Goal: Transaction & Acquisition: Book appointment/travel/reservation

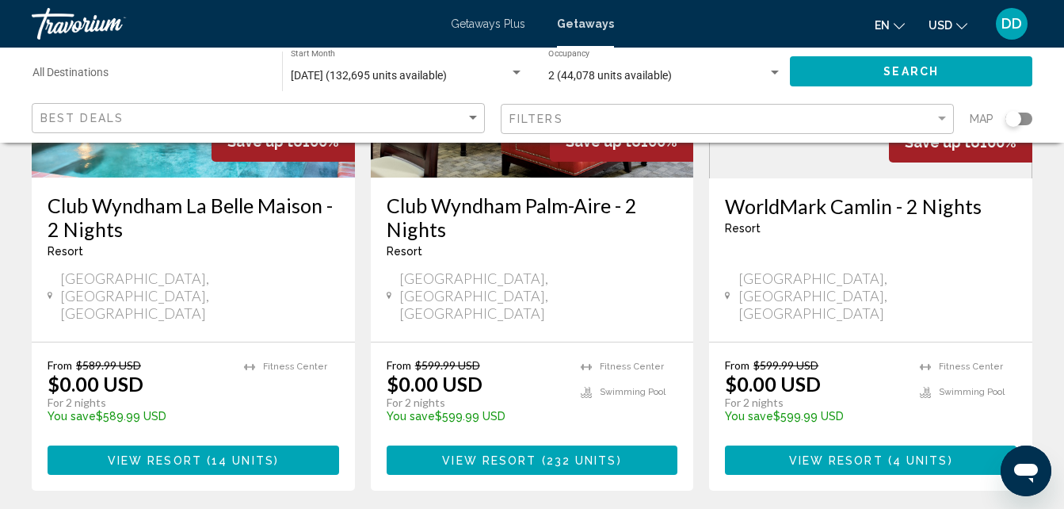
scroll to position [2091, 0]
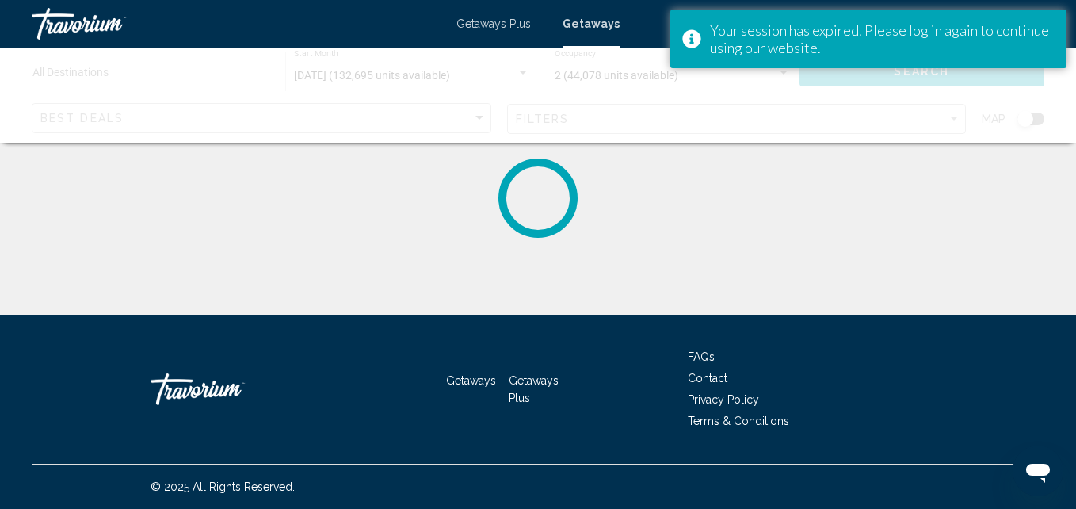
click at [376, 387] on div "Getaways Getaways Plus FAQs Contact Privacy Policy Terms & Conditions" at bounding box center [538, 389] width 1013 height 149
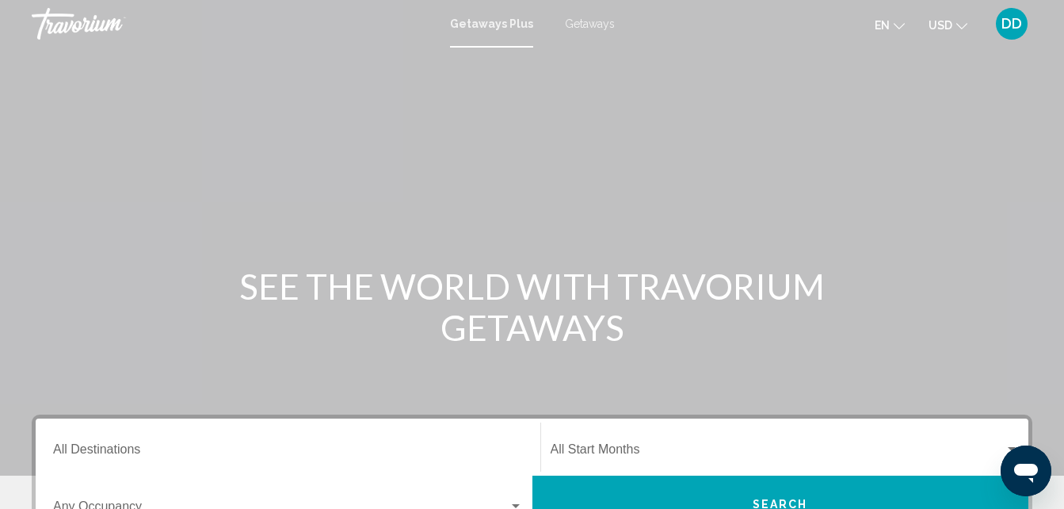
drag, startPoint x: 1011, startPoint y: 101, endPoint x: 362, endPoint y: 156, distance: 651.2
click at [362, 156] on div "Main content" at bounding box center [532, 237] width 1064 height 475
